Goal: Task Accomplishment & Management: Use online tool/utility

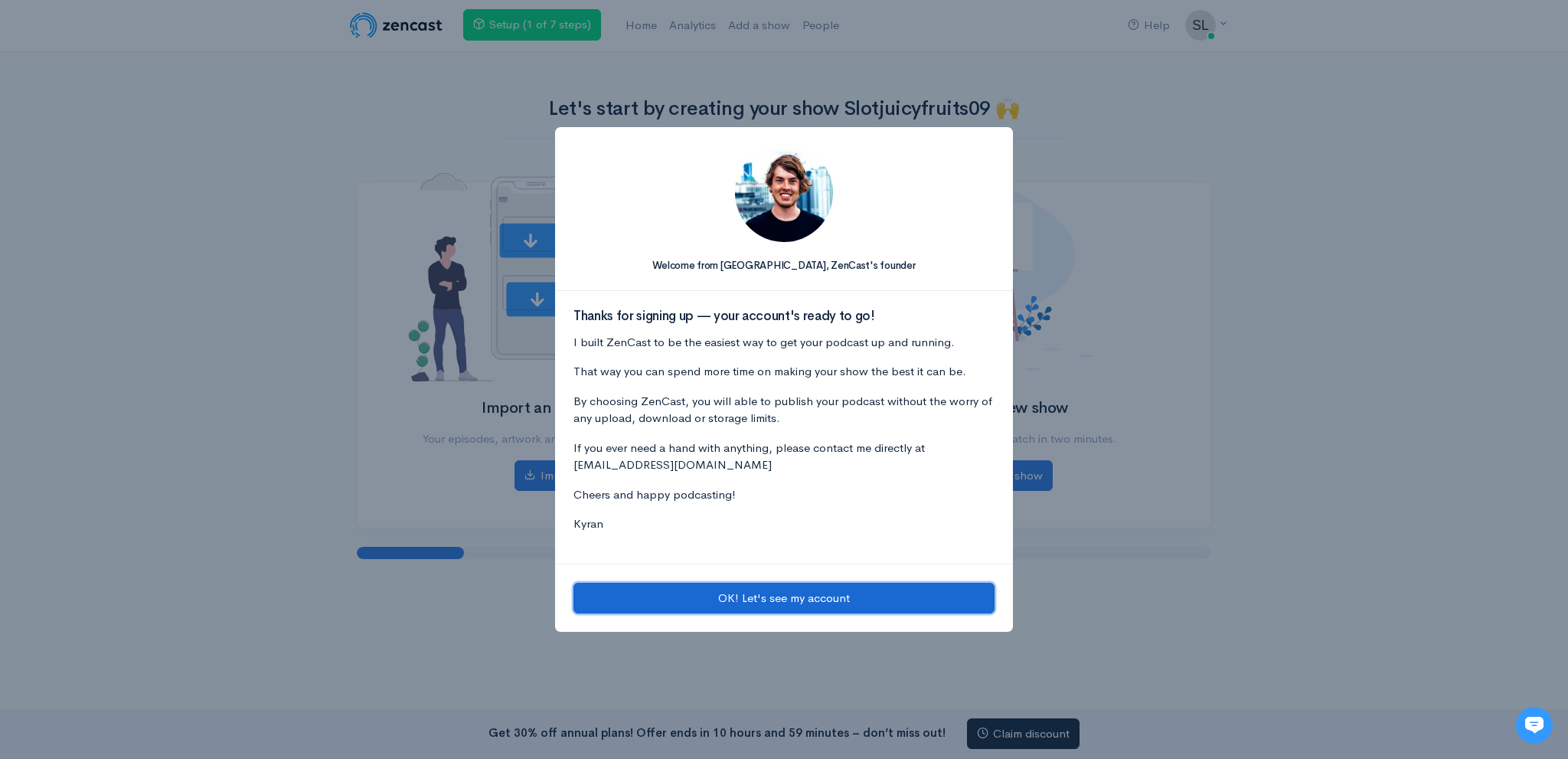
drag, startPoint x: 699, startPoint y: 601, endPoint x: 690, endPoint y: 586, distance: 17.5
click at [697, 601] on button "OK! Let's see my account" at bounding box center [784, 598] width 421 height 31
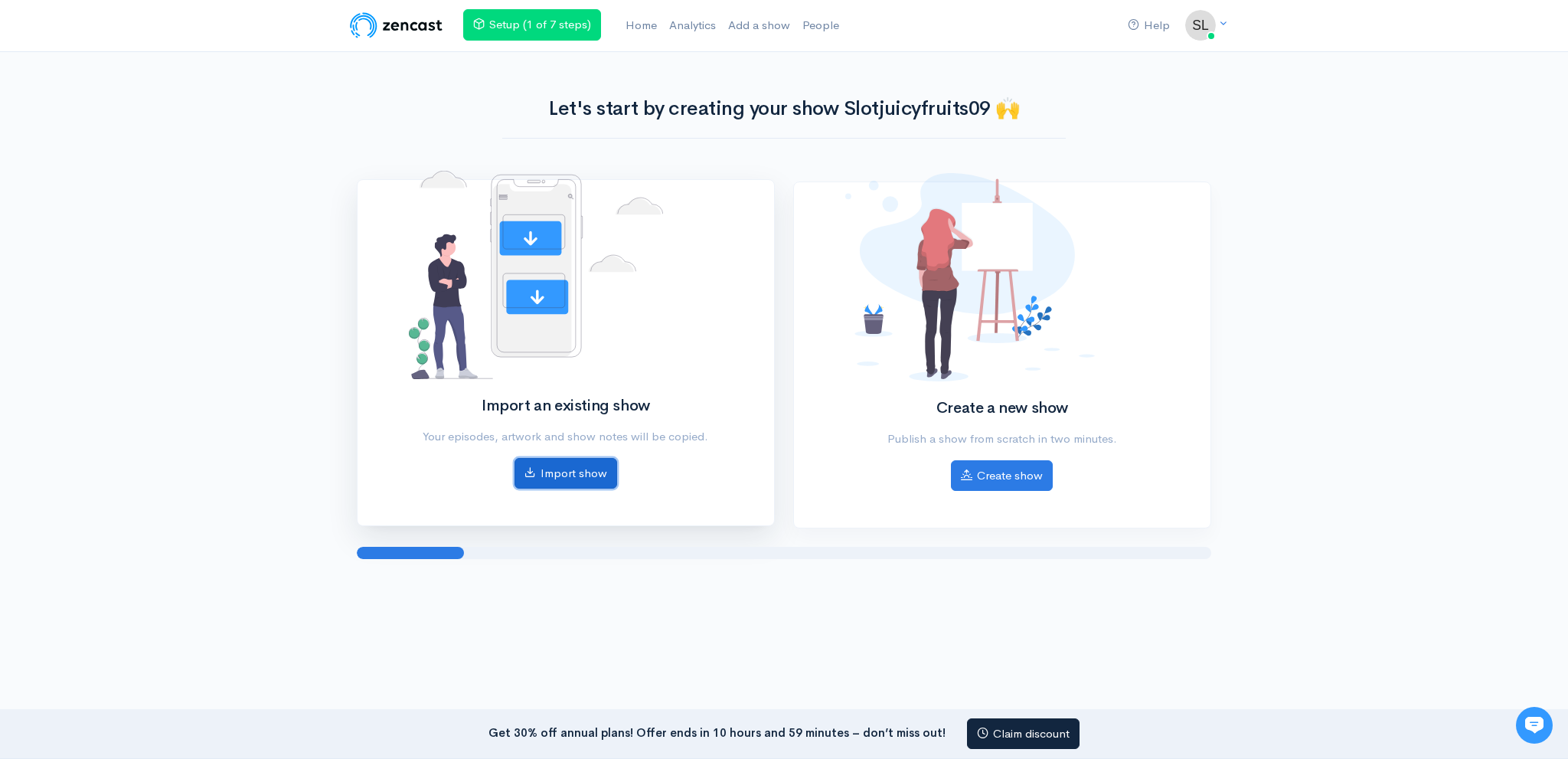
click at [588, 474] on link "Import show" at bounding box center [566, 474] width 103 height 31
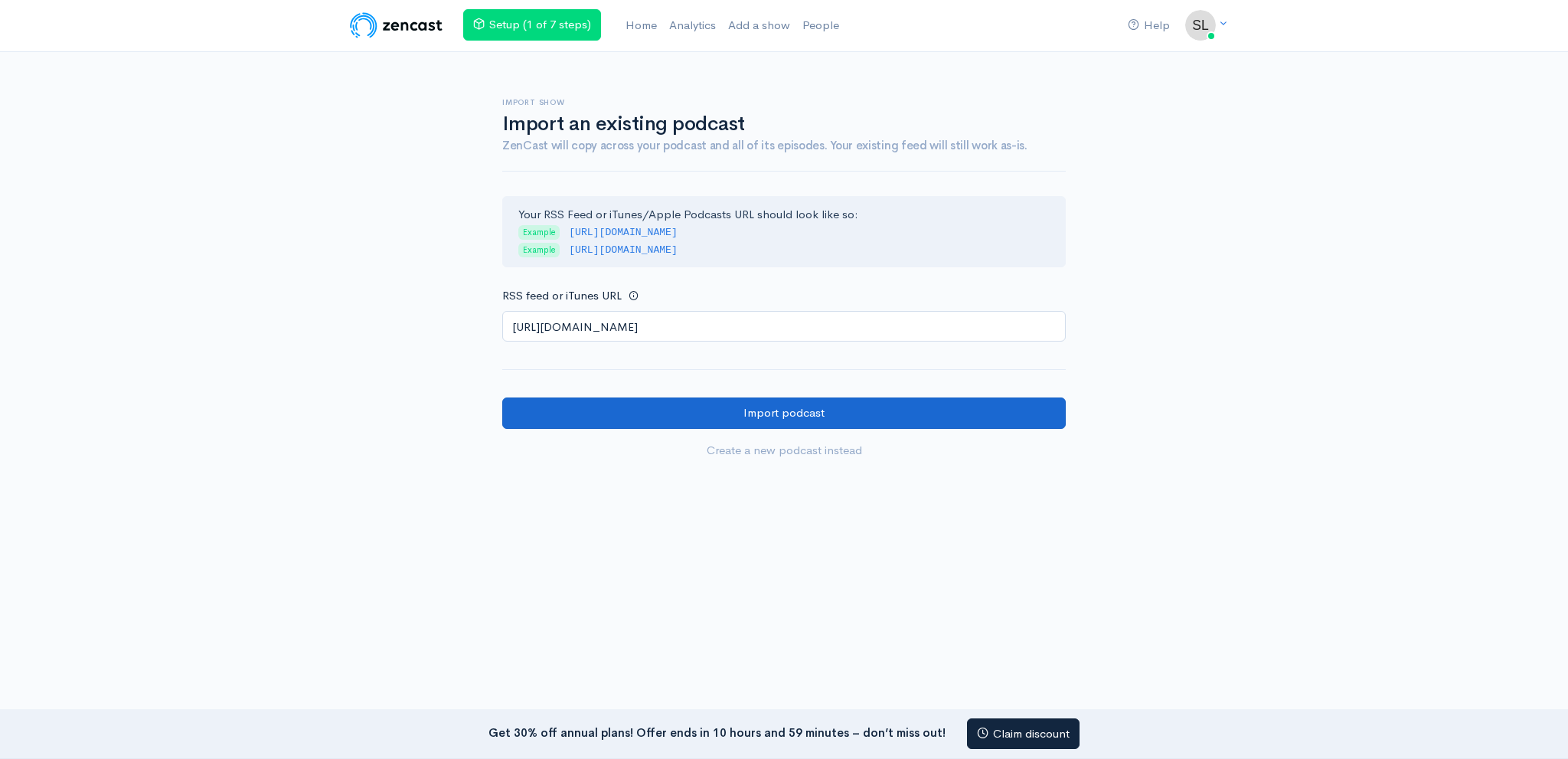
type input "[URL][DOMAIN_NAME]"
click at [666, 409] on input "Import podcast" at bounding box center [784, 412] width 563 height 31
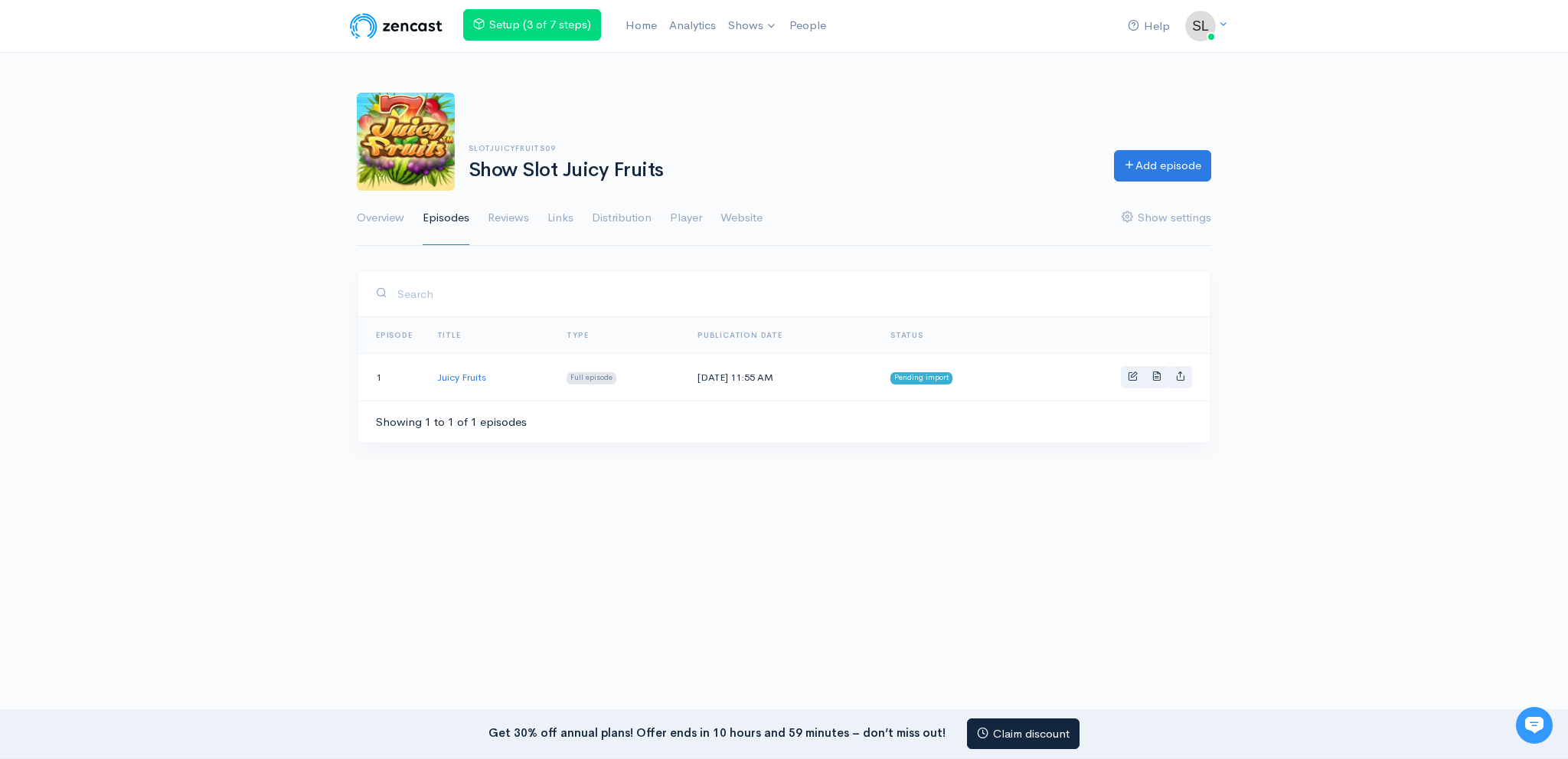
click at [717, 211] on ul "Overview Episodes Reviews Links Distribution Player Website Show settings" at bounding box center [784, 218] width 854 height 55
click at [726, 217] on link "Website" at bounding box center [741, 218] width 42 height 55
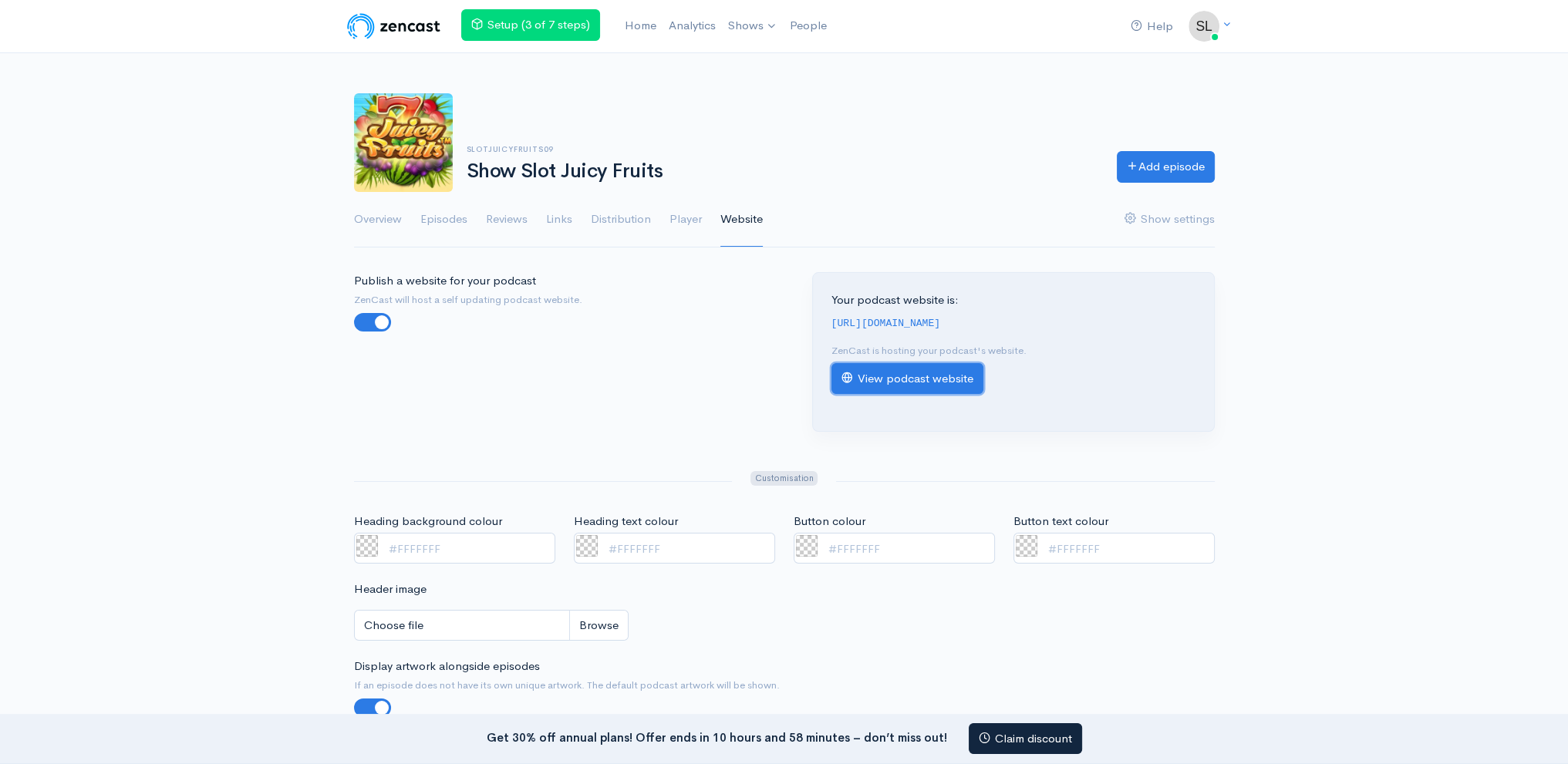
click at [875, 371] on link "View podcast website" at bounding box center [907, 379] width 152 height 32
